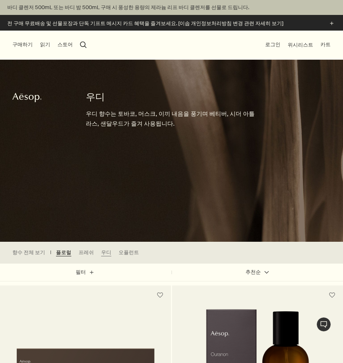
click at [58, 254] on link "플로럴" at bounding box center [63, 252] width 15 height 7
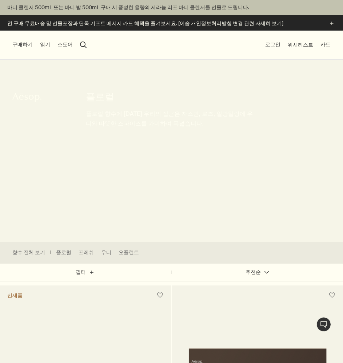
drag, startPoint x: 204, startPoint y: 228, endPoint x: 143, endPoint y: 105, distance: 137.8
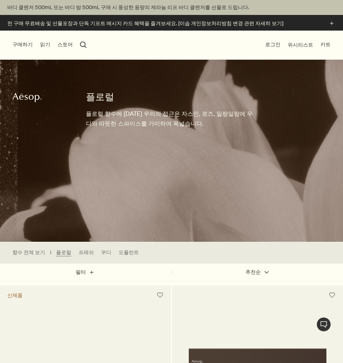
click at [20, 46] on button "구매하기" at bounding box center [22, 44] width 20 height 7
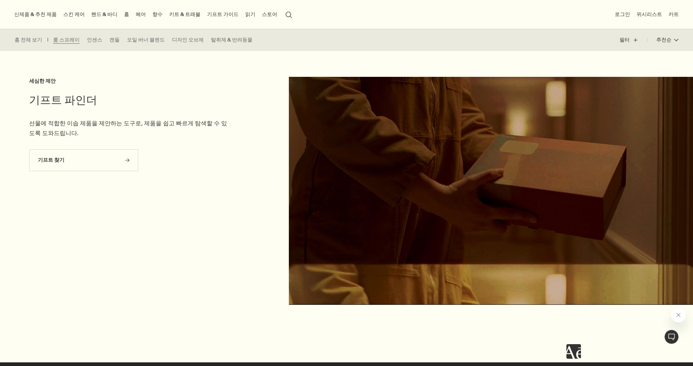
scroll to position [703, 0]
